Goal: Information Seeking & Learning: Learn about a topic

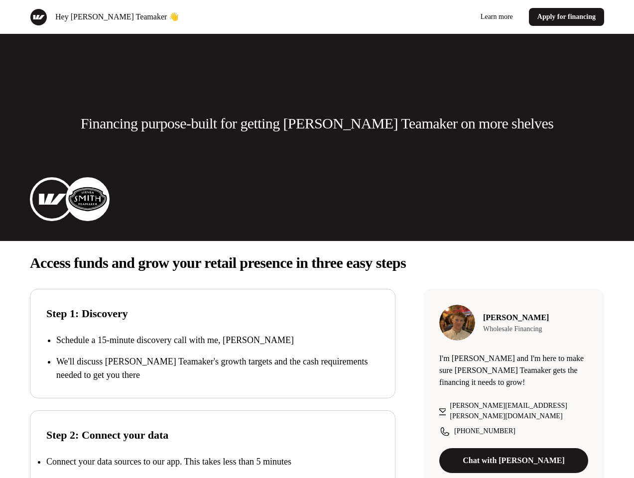
click at [317, 17] on div "Hey [PERSON_NAME] Teamaker 👋 Learn more Apply for financing" at bounding box center [317, 17] width 634 height 34
click at [171, 17] on div "Hey [PERSON_NAME] Teamaker 👋" at bounding box center [171, 16] width 283 height 17
click at [462, 17] on div "Learn more Apply for financing" at bounding box center [462, 17] width 283 height 18
click at [317, 123] on p "Financing purpose-built for getting [PERSON_NAME] Teamaker on more shelves" at bounding box center [317, 123] width 472 height 20
click at [52, 199] on img at bounding box center [52, 199] width 40 height 40
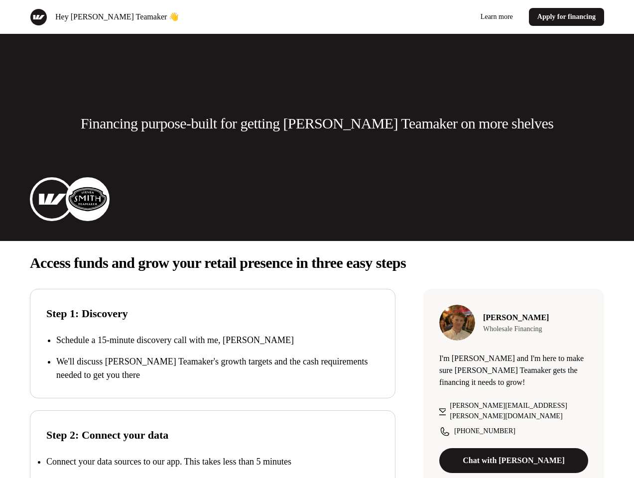
click at [88, 199] on img at bounding box center [88, 199] width 40 height 40
click at [317, 263] on p "Access funds and grow your retail presence in three easy steps" at bounding box center [317, 263] width 574 height 20
click at [213, 357] on p "We'll discuss [PERSON_NAME] Teamaker's growth targets and the cash requirements…" at bounding box center [217, 368] width 323 height 27
click at [213, 444] on div "Step 2: Connect your data Connect your data sources to our app. This takes less…" at bounding box center [212, 465] width 365 height 110
click at [213, 461] on p "Connect your data sources to our app. This takes less than 5 minutes" at bounding box center [168, 461] width 245 height 10
